Goal: Entertainment & Leisure: Consume media (video, audio)

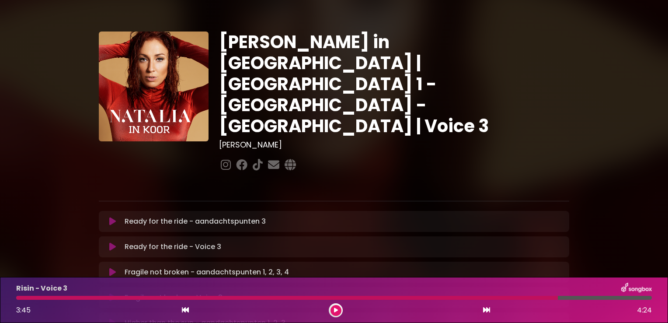
scroll to position [507, 0]
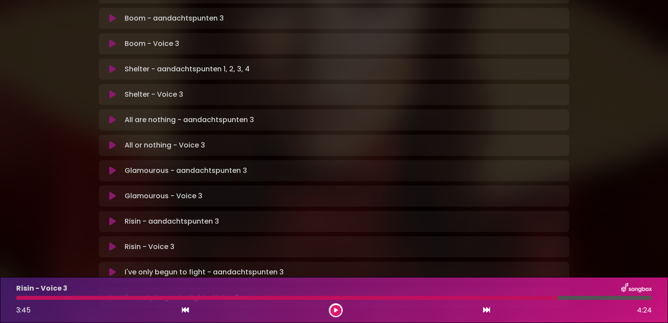
click at [112, 39] on icon at bounding box center [112, 43] width 7 height 9
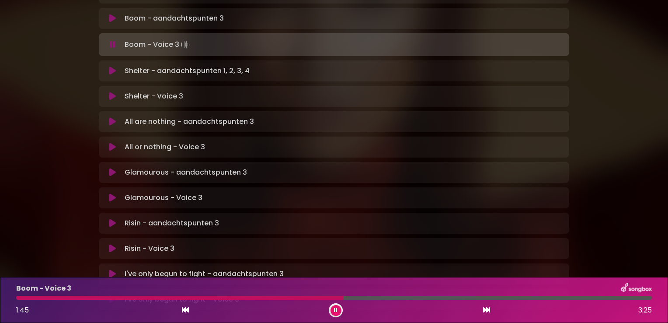
click at [18, 297] on div at bounding box center [180, 298] width 328 height 4
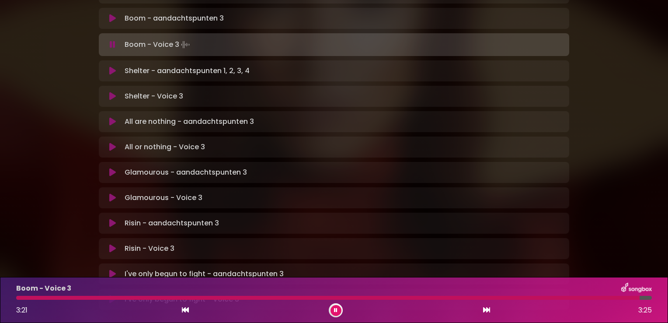
click at [112, 40] on icon at bounding box center [113, 44] width 6 height 9
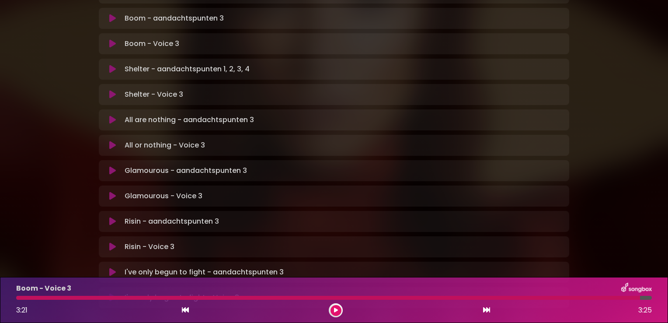
click at [112, 39] on icon at bounding box center [112, 43] width 7 height 9
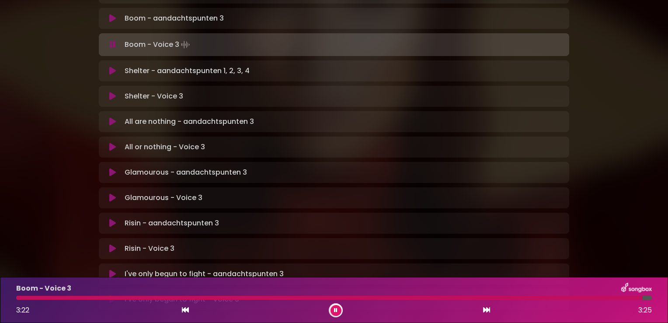
click at [112, 40] on icon at bounding box center [113, 44] width 6 height 9
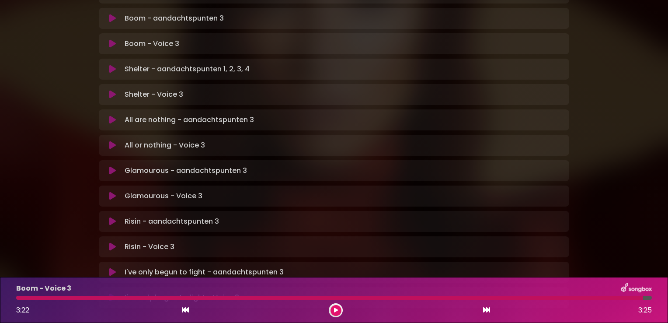
click at [17, 296] on div at bounding box center [329, 298] width 627 height 4
click at [111, 39] on icon at bounding box center [112, 43] width 7 height 9
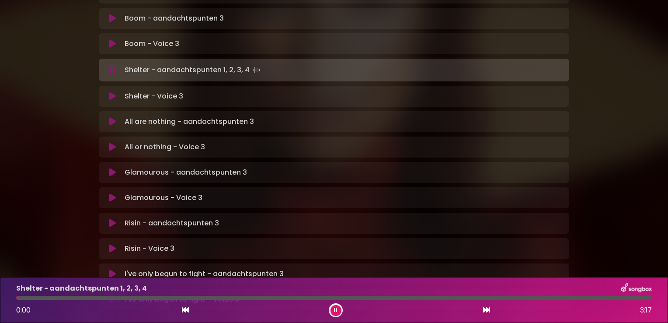
click at [113, 39] on icon at bounding box center [112, 43] width 7 height 9
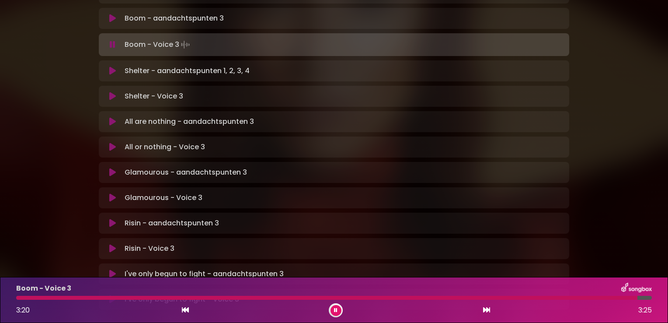
click at [112, 40] on icon at bounding box center [113, 44] width 6 height 9
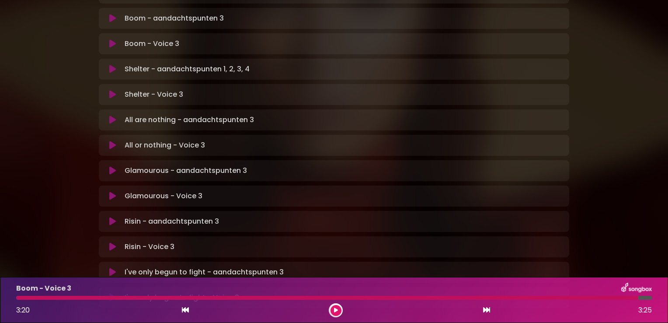
click at [17, 297] on div at bounding box center [327, 298] width 622 height 4
click at [113, 39] on icon at bounding box center [112, 43] width 7 height 9
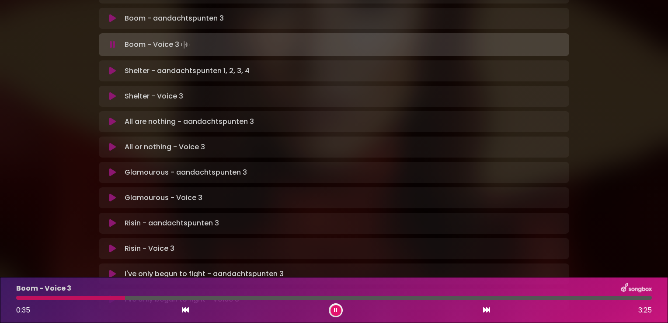
click at [75, 296] on div at bounding box center [70, 298] width 109 height 4
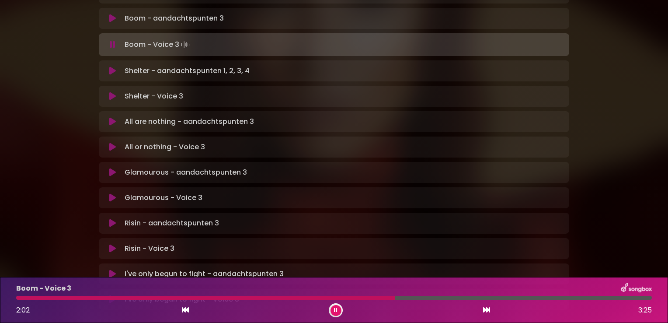
click at [21, 298] on div at bounding box center [205, 298] width 379 height 4
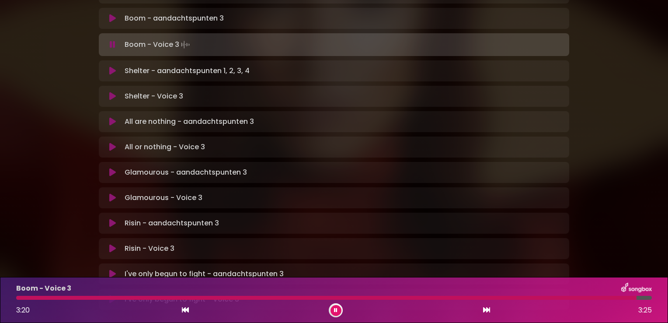
click at [111, 40] on icon at bounding box center [113, 44] width 6 height 9
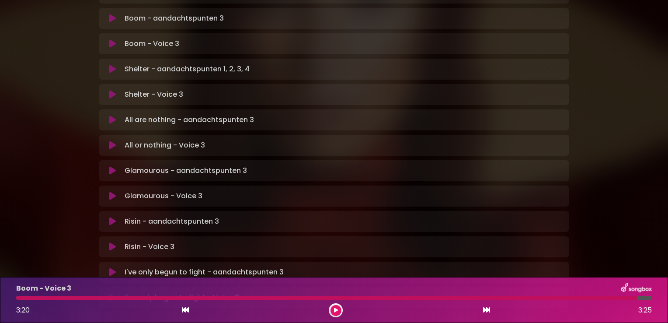
click at [111, 39] on icon at bounding box center [112, 43] width 7 height 9
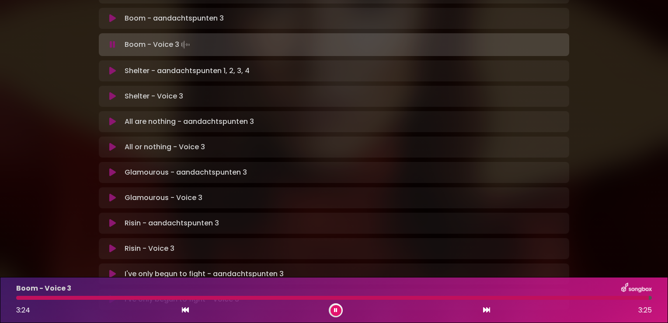
click at [111, 40] on icon at bounding box center [113, 44] width 6 height 9
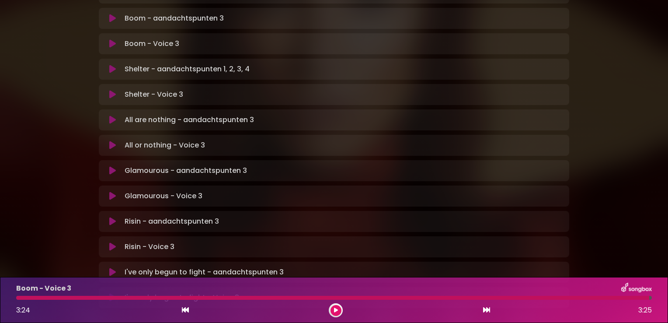
click at [111, 39] on icon at bounding box center [112, 43] width 7 height 9
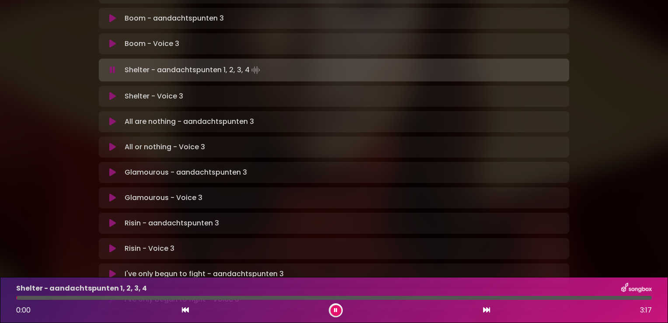
click at [114, 66] on icon at bounding box center [113, 70] width 6 height 9
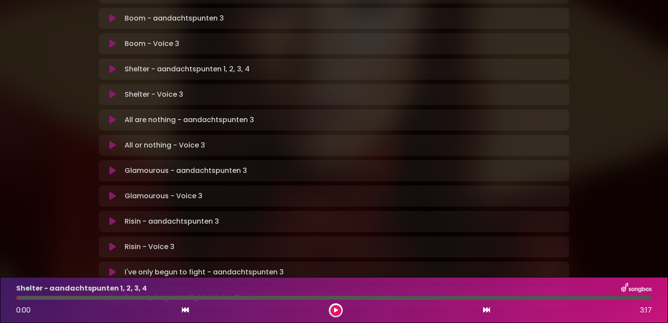
click at [112, 39] on icon at bounding box center [112, 43] width 7 height 9
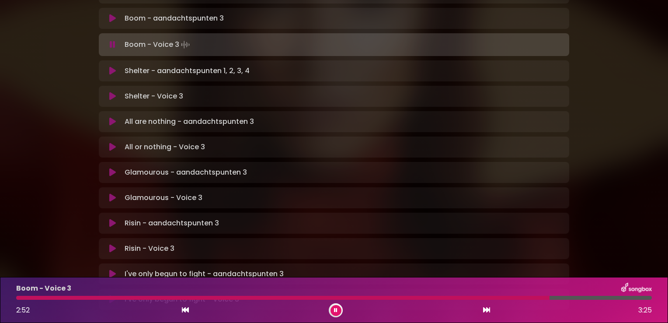
click at [18, 298] on div at bounding box center [283, 298] width 534 height 4
click at [18, 298] on div at bounding box center [296, 298] width 561 height 4
click at [21, 309] on span "3:10" at bounding box center [22, 310] width 12 height 10
click at [19, 298] on div at bounding box center [318, 298] width 605 height 4
click at [19, 298] on div at bounding box center [305, 298] width 579 height 4
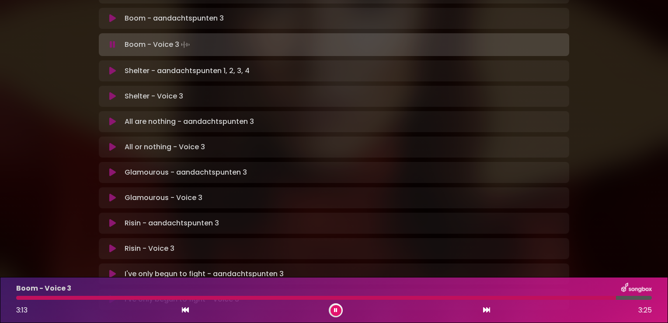
click at [368, 298] on div at bounding box center [316, 298] width 600 height 4
click at [112, 40] on icon at bounding box center [113, 44] width 6 height 9
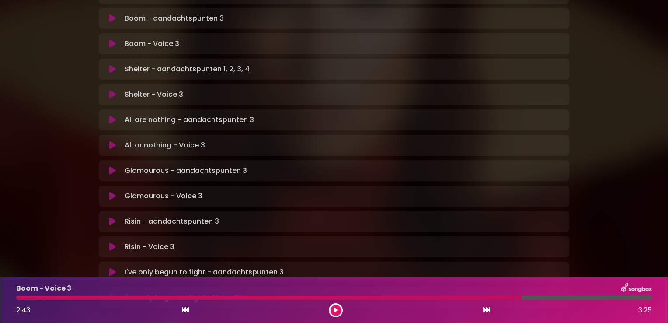
click at [113, 192] on icon at bounding box center [112, 196] width 7 height 9
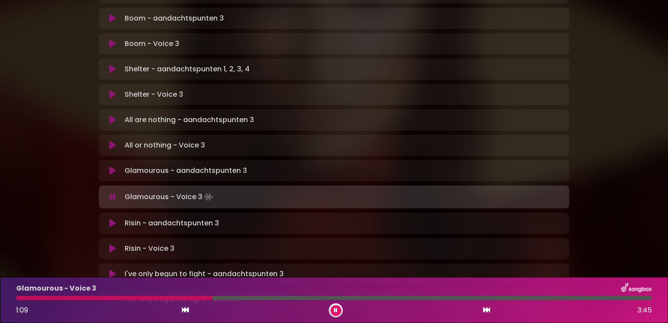
click at [21, 296] on div at bounding box center [114, 298] width 196 height 4
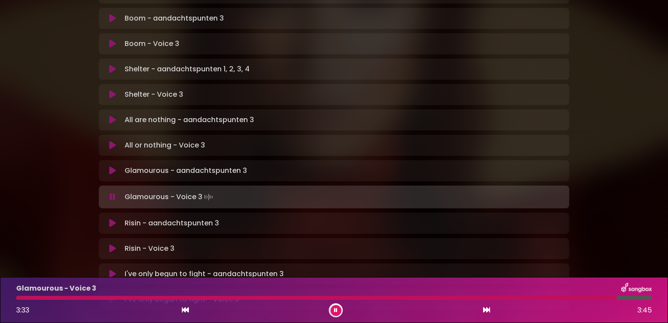
click at [21, 296] on div at bounding box center [316, 298] width 601 height 4
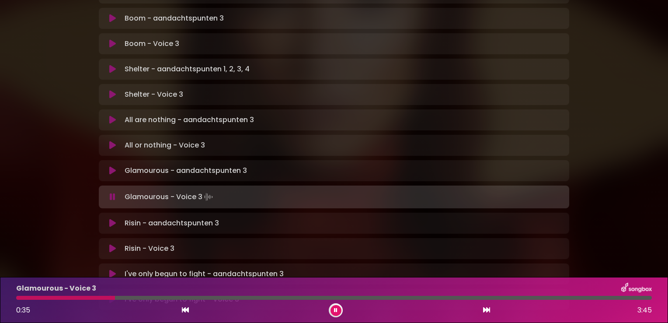
click at [21, 296] on div at bounding box center [65, 298] width 99 height 4
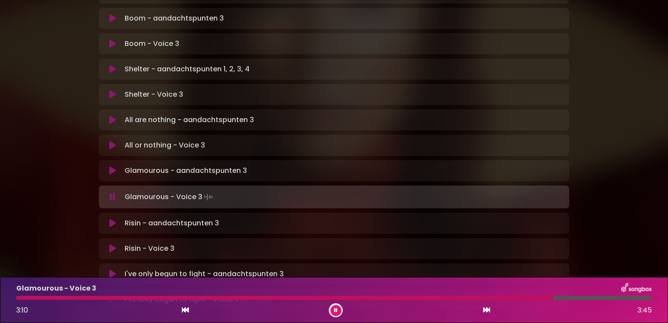
click at [21, 296] on div at bounding box center [284, 298] width 537 height 4
click at [21, 296] on div at bounding box center [312, 298] width 593 height 4
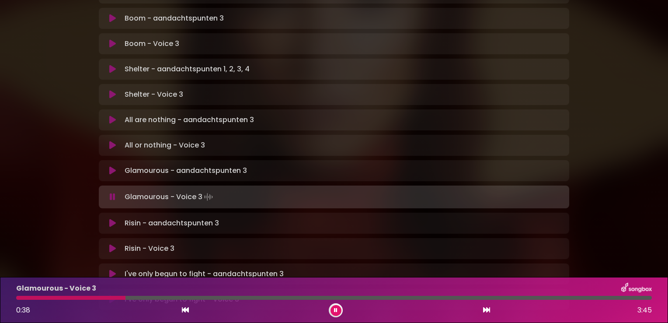
click at [21, 296] on div at bounding box center [70, 298] width 109 height 4
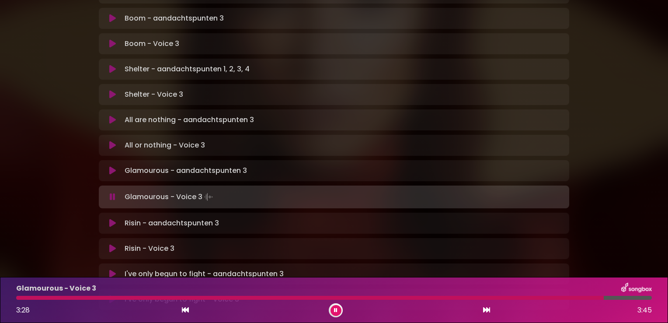
click at [21, 296] on div at bounding box center [310, 298] width 588 height 4
click at [21, 296] on div at bounding box center [247, 298] width 463 height 4
click at [21, 296] on div at bounding box center [259, 298] width 486 height 4
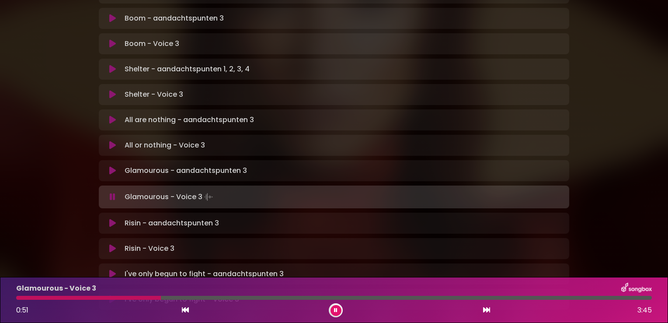
click at [21, 296] on div at bounding box center [88, 298] width 145 height 4
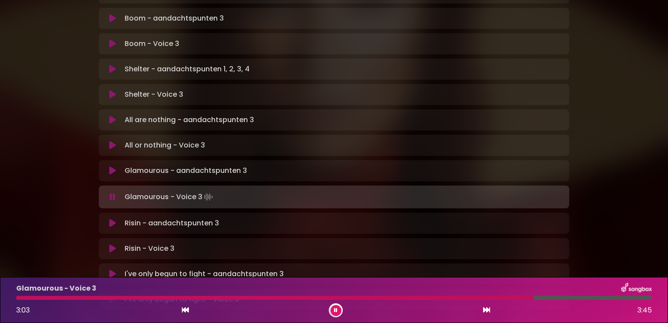
click at [115, 192] on icon at bounding box center [113, 196] width 6 height 9
